Goal: Task Accomplishment & Management: Use online tool/utility

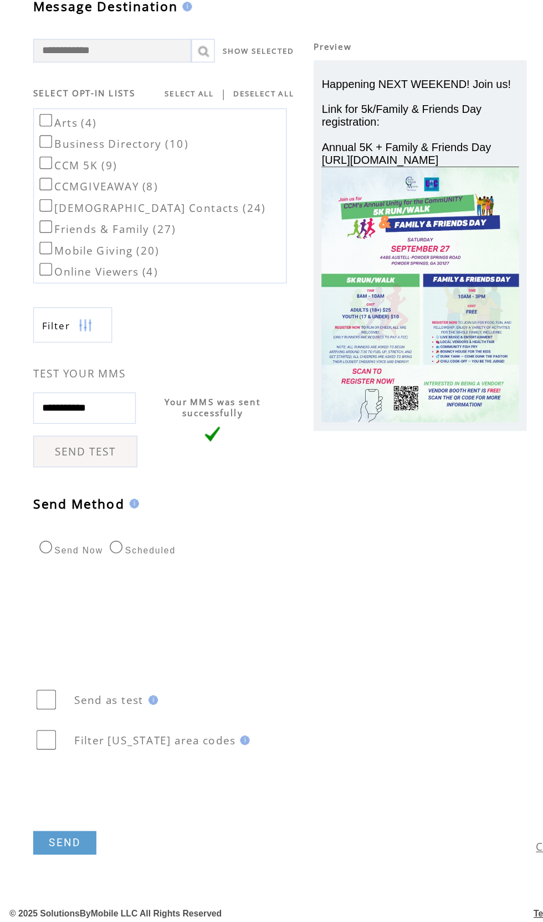
click at [84, 648] on link "SEND" at bounding box center [78, 648] width 44 height 17
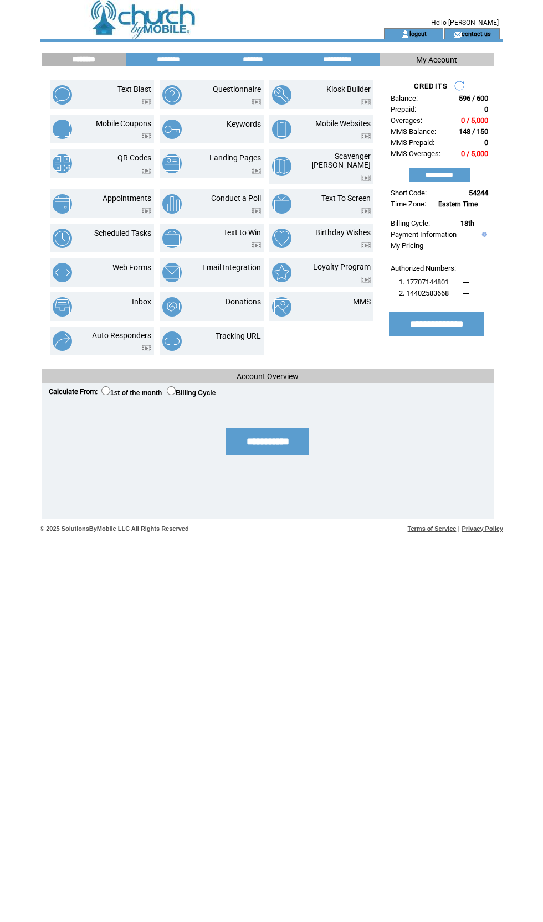
click at [361, 297] on link "MMS" at bounding box center [362, 301] width 18 height 9
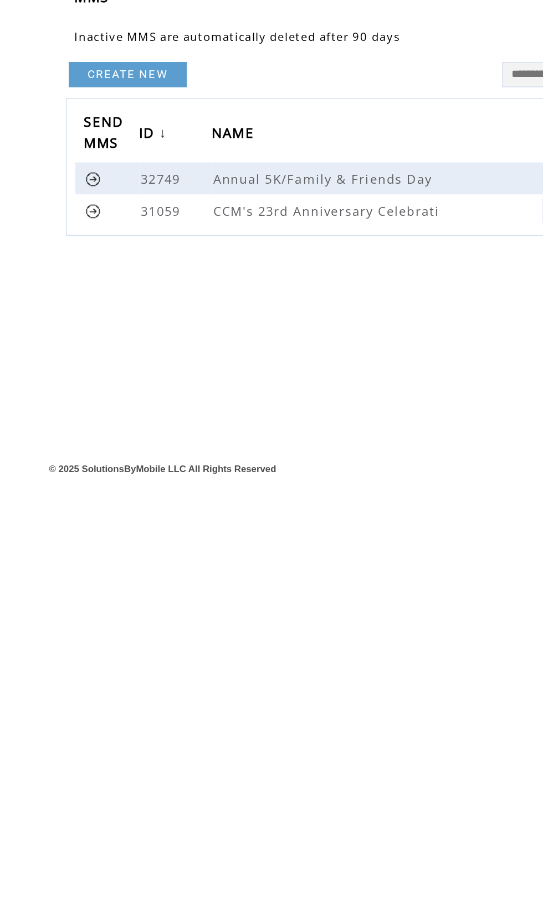
click at [67, 172] on link at bounding box center [69, 175] width 11 height 11
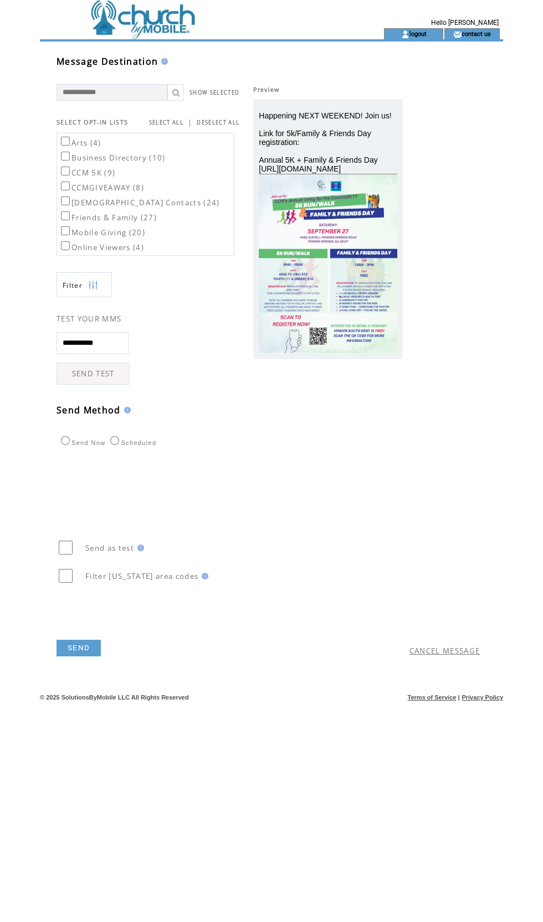
click at [166, 120] on link "SELECT ALL" at bounding box center [166, 122] width 34 height 7
click at [80, 648] on link "SEND" at bounding box center [78, 648] width 44 height 17
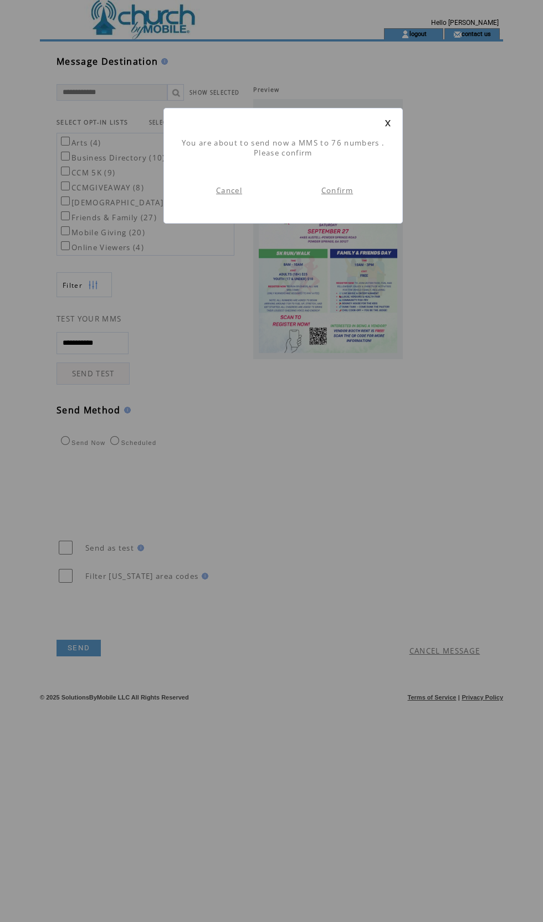
click at [342, 190] on link "Confirm" at bounding box center [337, 190] width 32 height 10
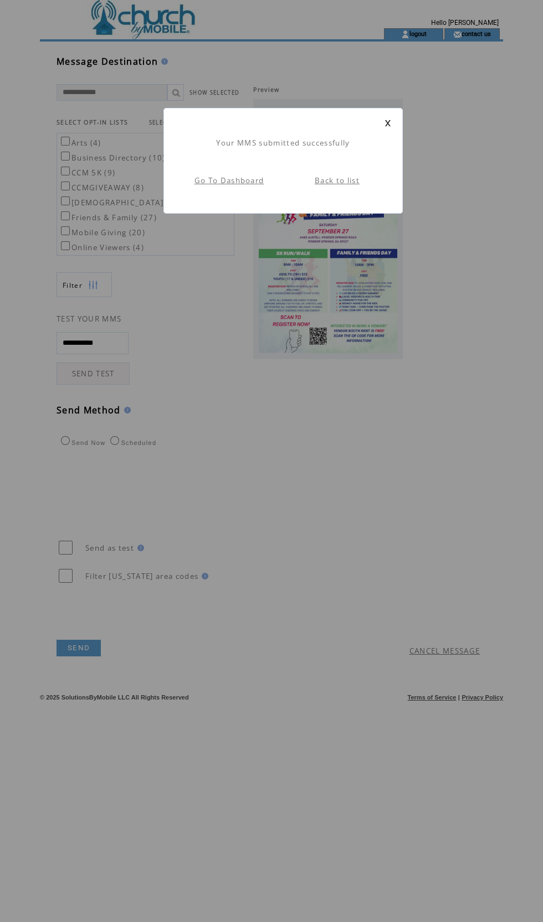
click at [388, 123] on link at bounding box center [387, 123] width 7 height 7
